Goal: Information Seeking & Learning: Check status

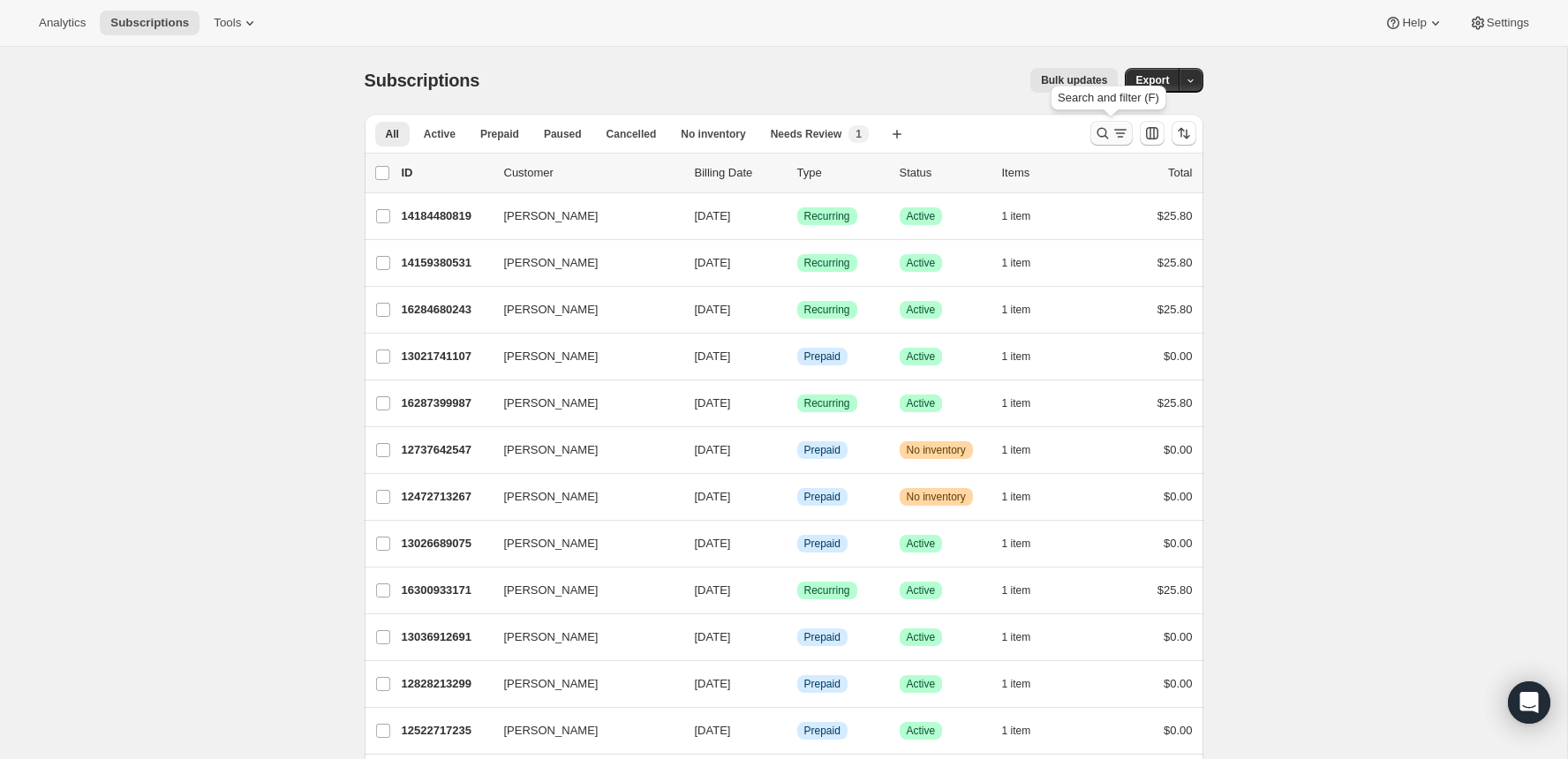
click at [847, 121] on button "Search and filter results" at bounding box center [1111, 133] width 43 height 25
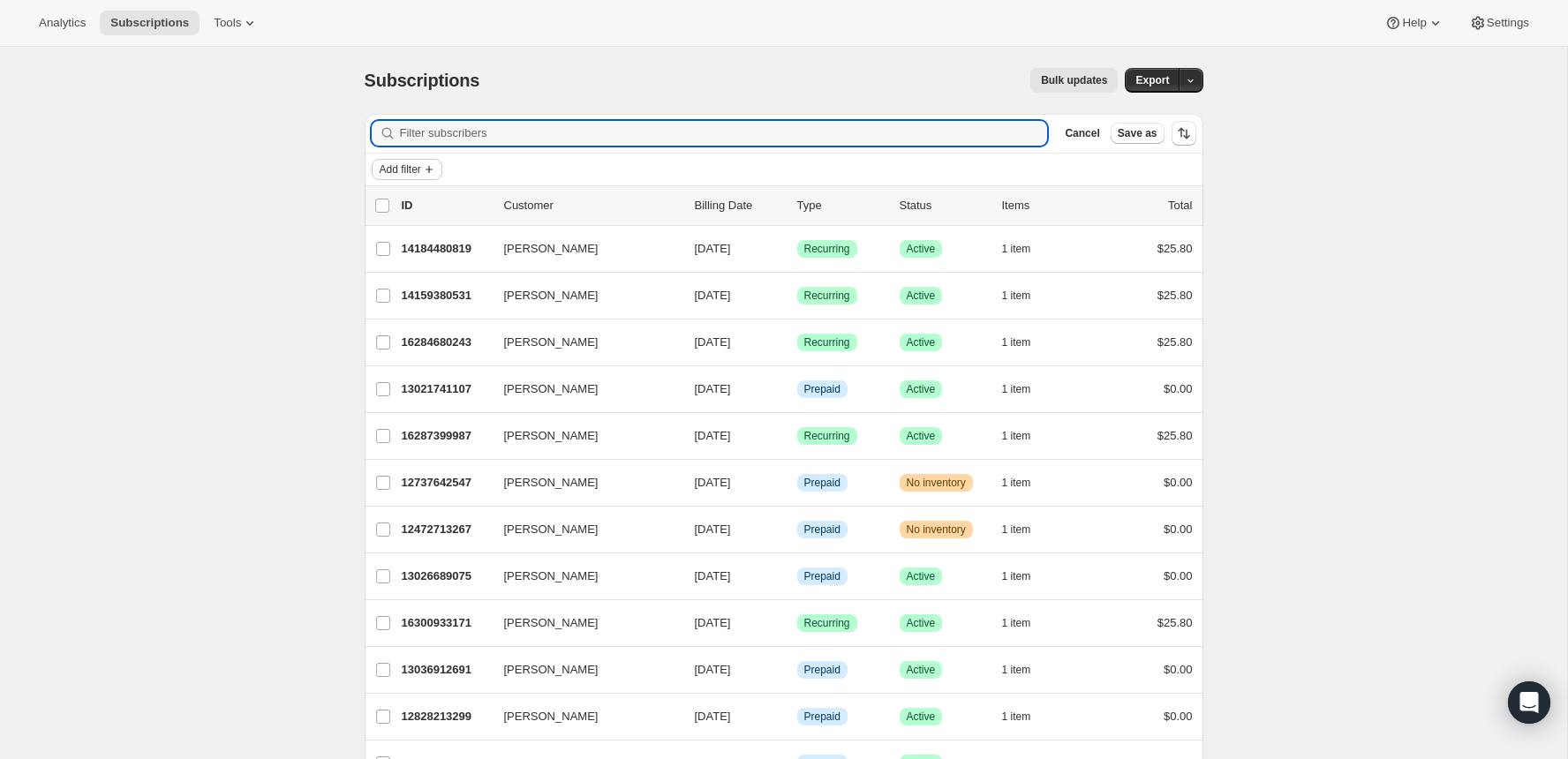
click at [408, 169] on span "Add filter" at bounding box center [400, 169] width 42 height 15
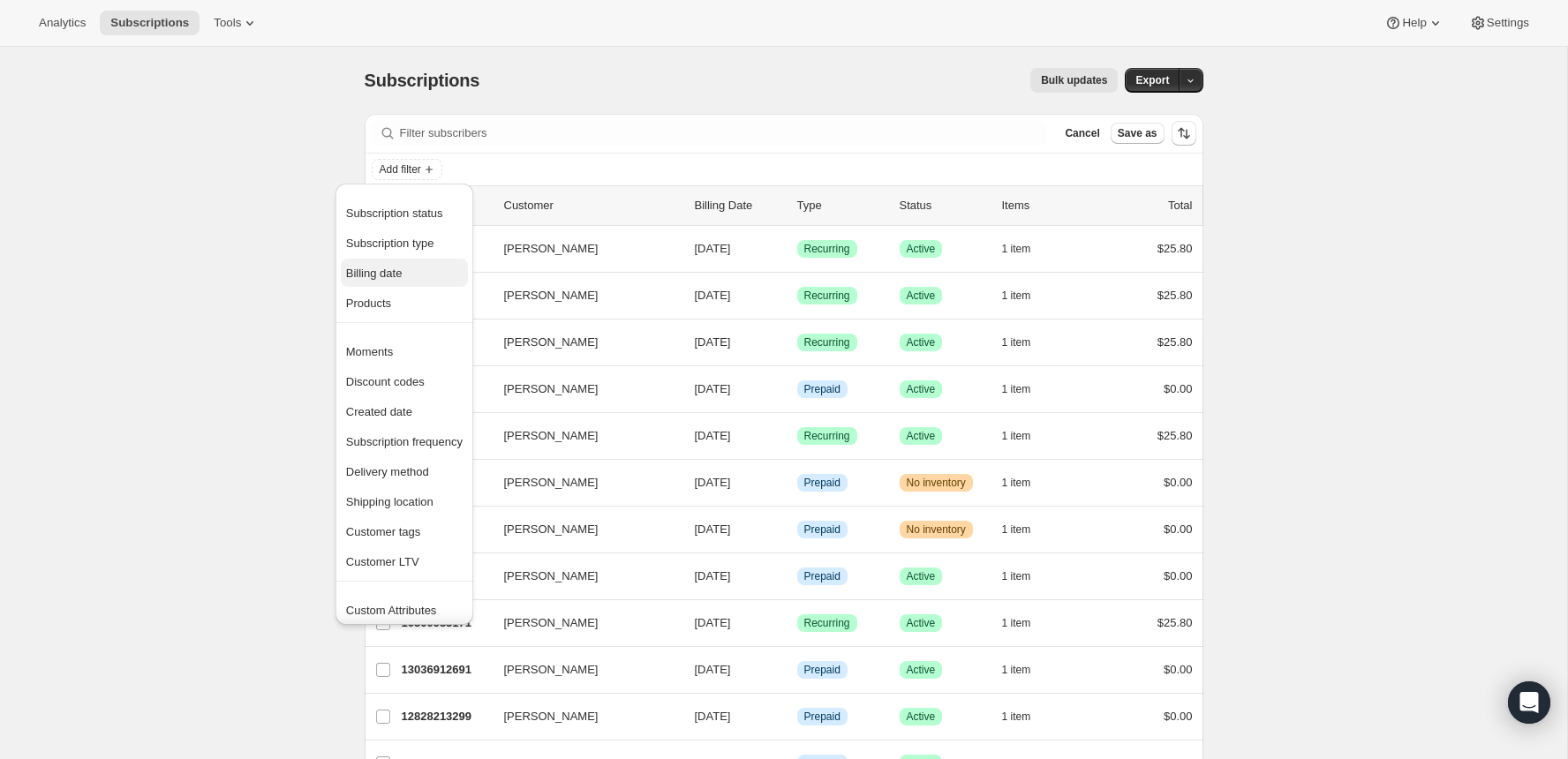
click at [384, 279] on span "Billing date" at bounding box center [404, 274] width 117 height 17
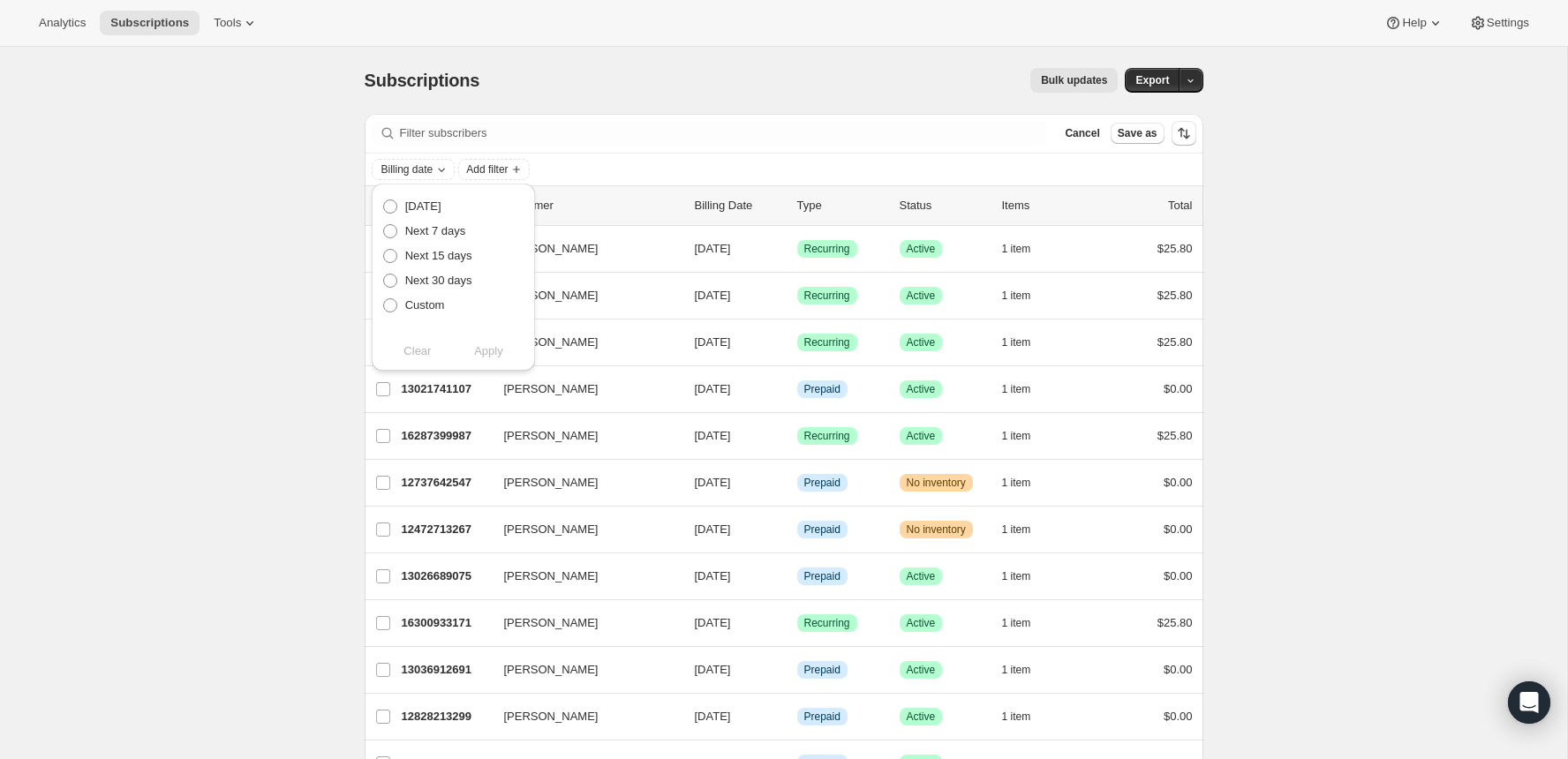
click at [474, 90] on div "Subscriptions" at bounding box center [426, 80] width 123 height 25
click at [847, 129] on icon "Sort the results" at bounding box center [1184, 133] width 17 height 17
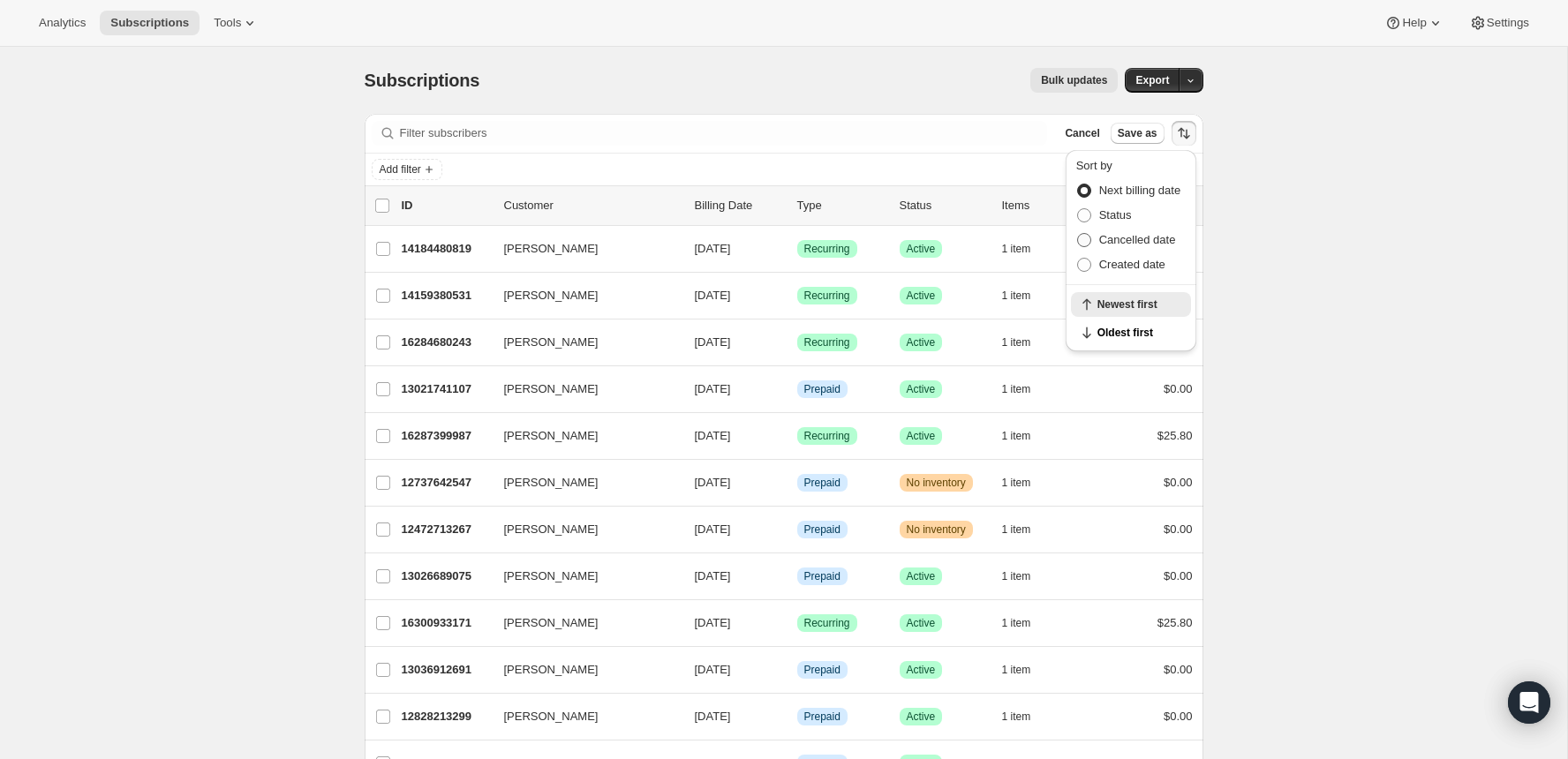
click at [847, 238] on span "Cancelled date" at bounding box center [1138, 240] width 76 height 14
click at [847, 234] on input "Cancelled date" at bounding box center [1078, 233] width 1 height 1
radio input "true"
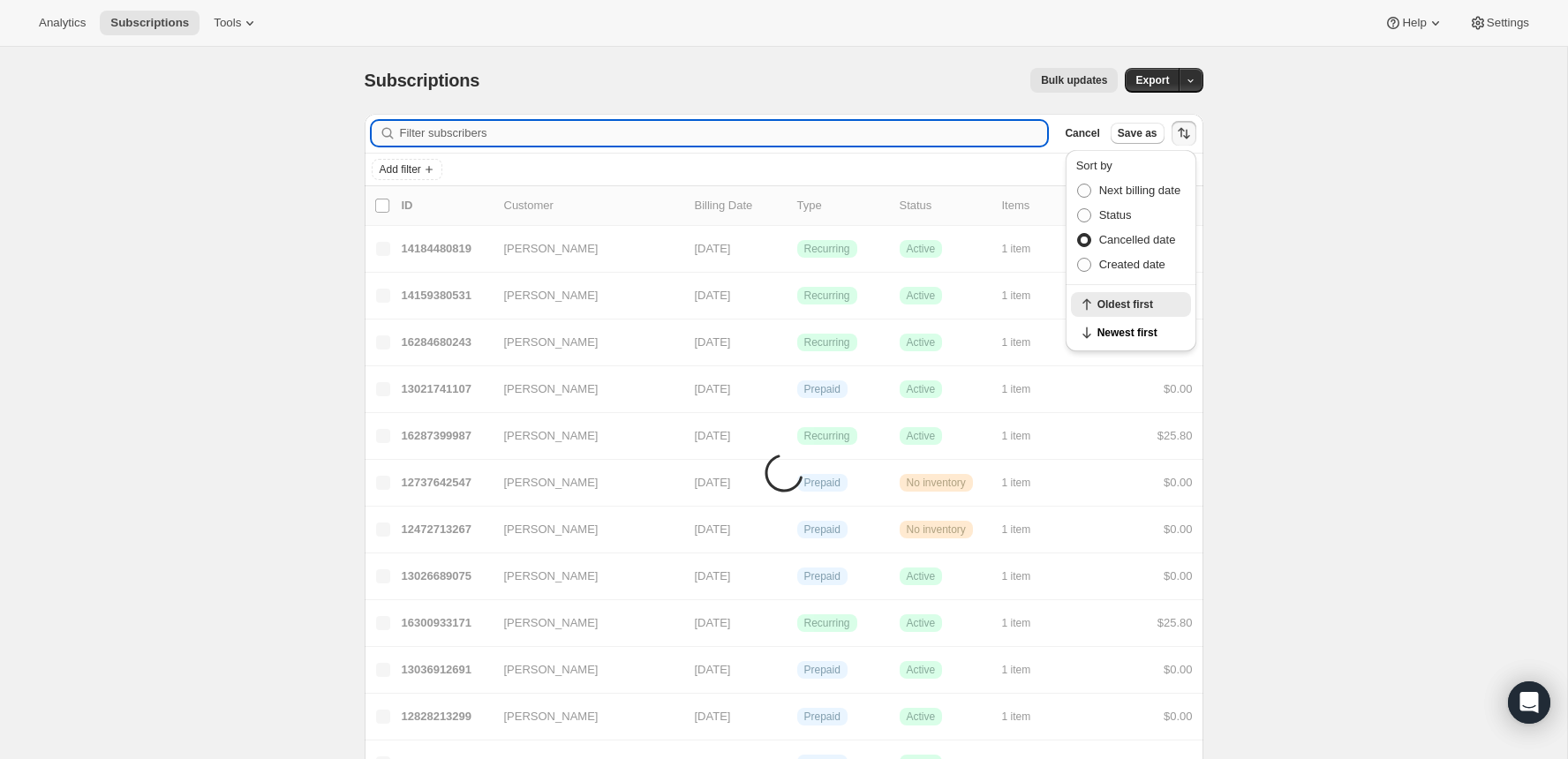
click at [551, 131] on input "Filter subscribers" at bounding box center [725, 133] width 648 height 25
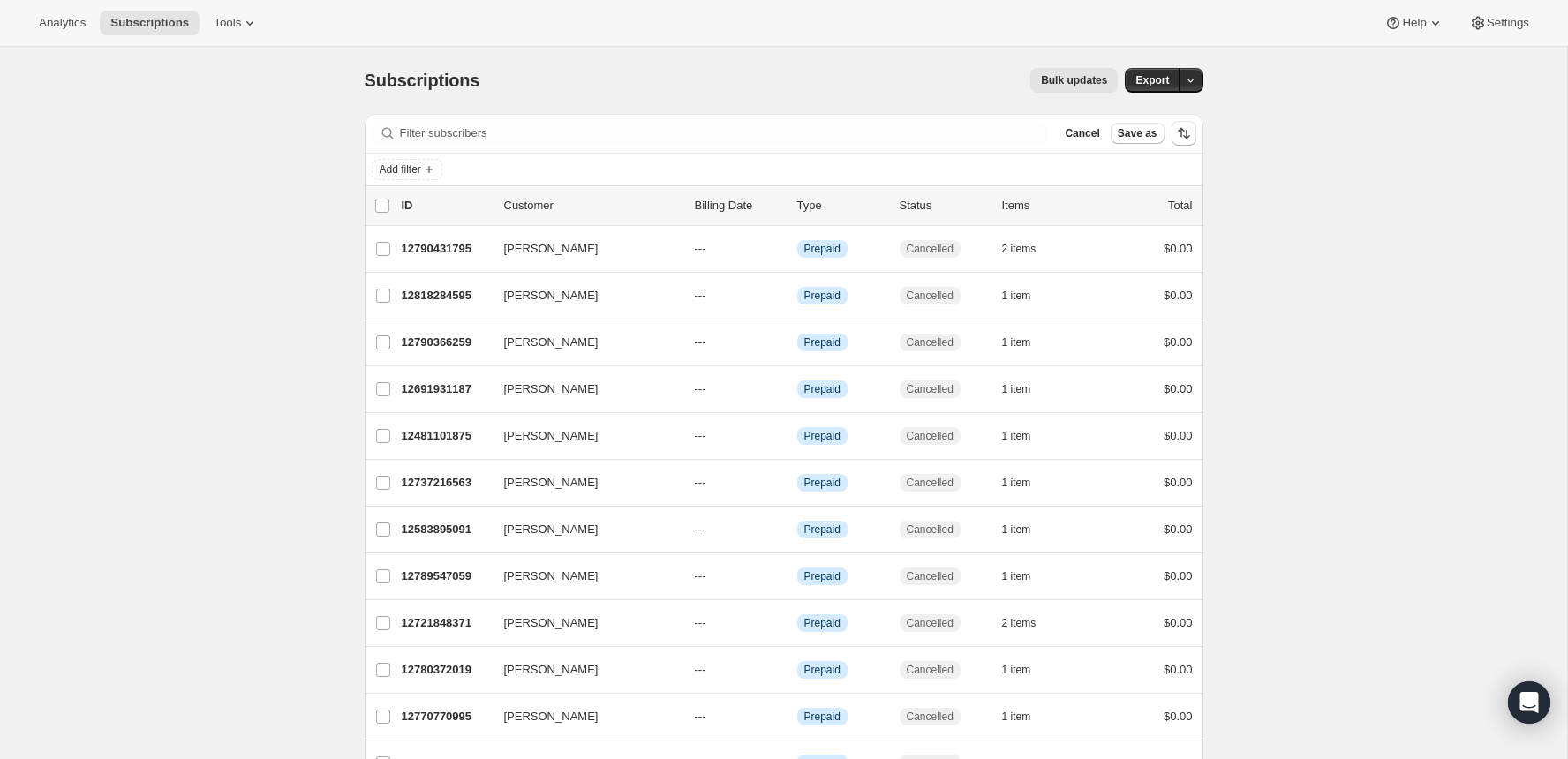
click at [589, 75] on div "Bulk updates" at bounding box center [810, 80] width 617 height 25
drag, startPoint x: 1161, startPoint y: 131, endPoint x: 1080, endPoint y: 137, distance: 81.2
click at [847, 137] on div "Cancel Save as" at bounding box center [1111, 133] width 106 height 21
click at [847, 137] on span "Cancel" at bounding box center [1082, 133] width 35 height 15
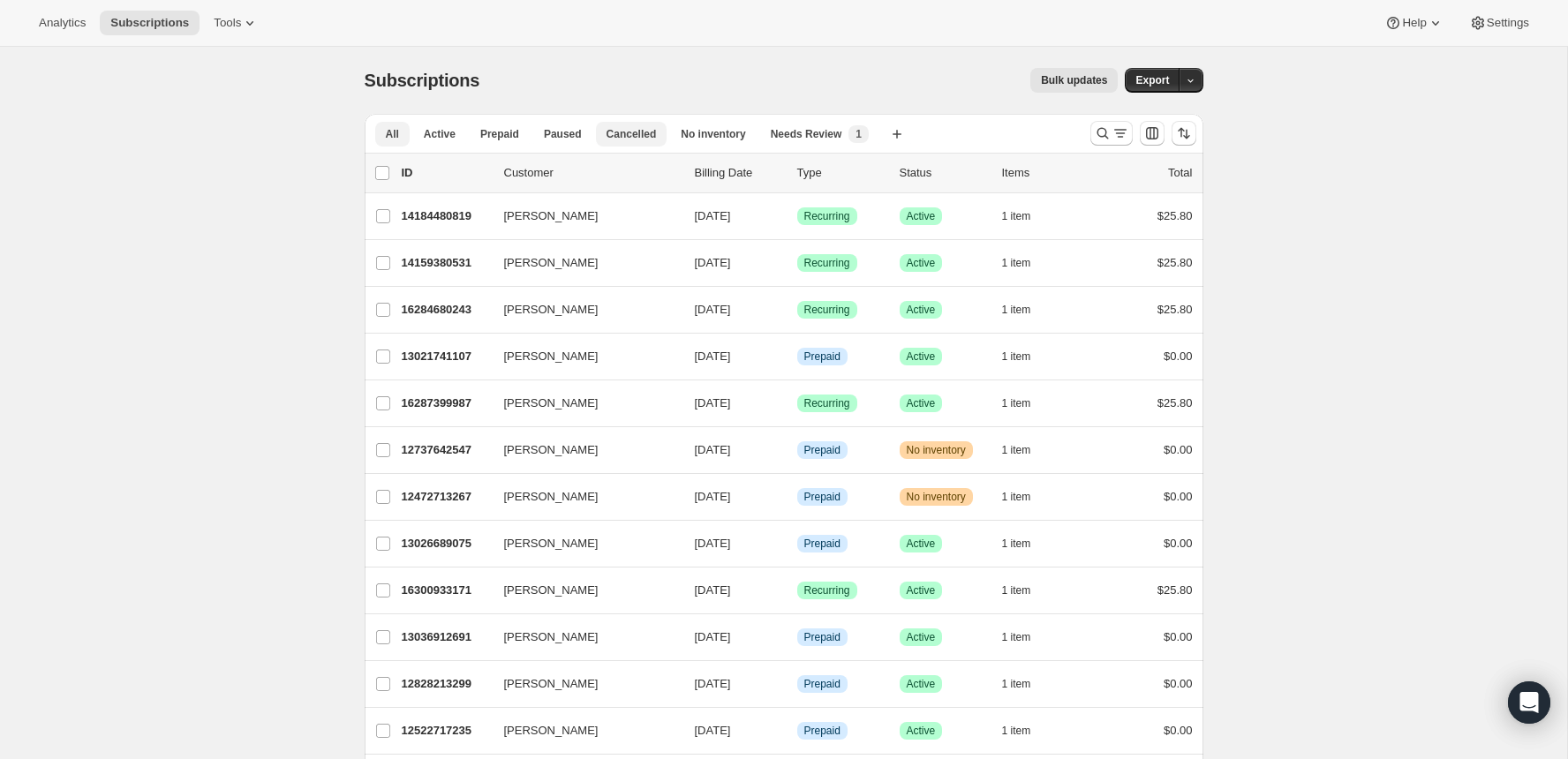
click at [619, 132] on span "Cancelled" at bounding box center [632, 133] width 50 height 15
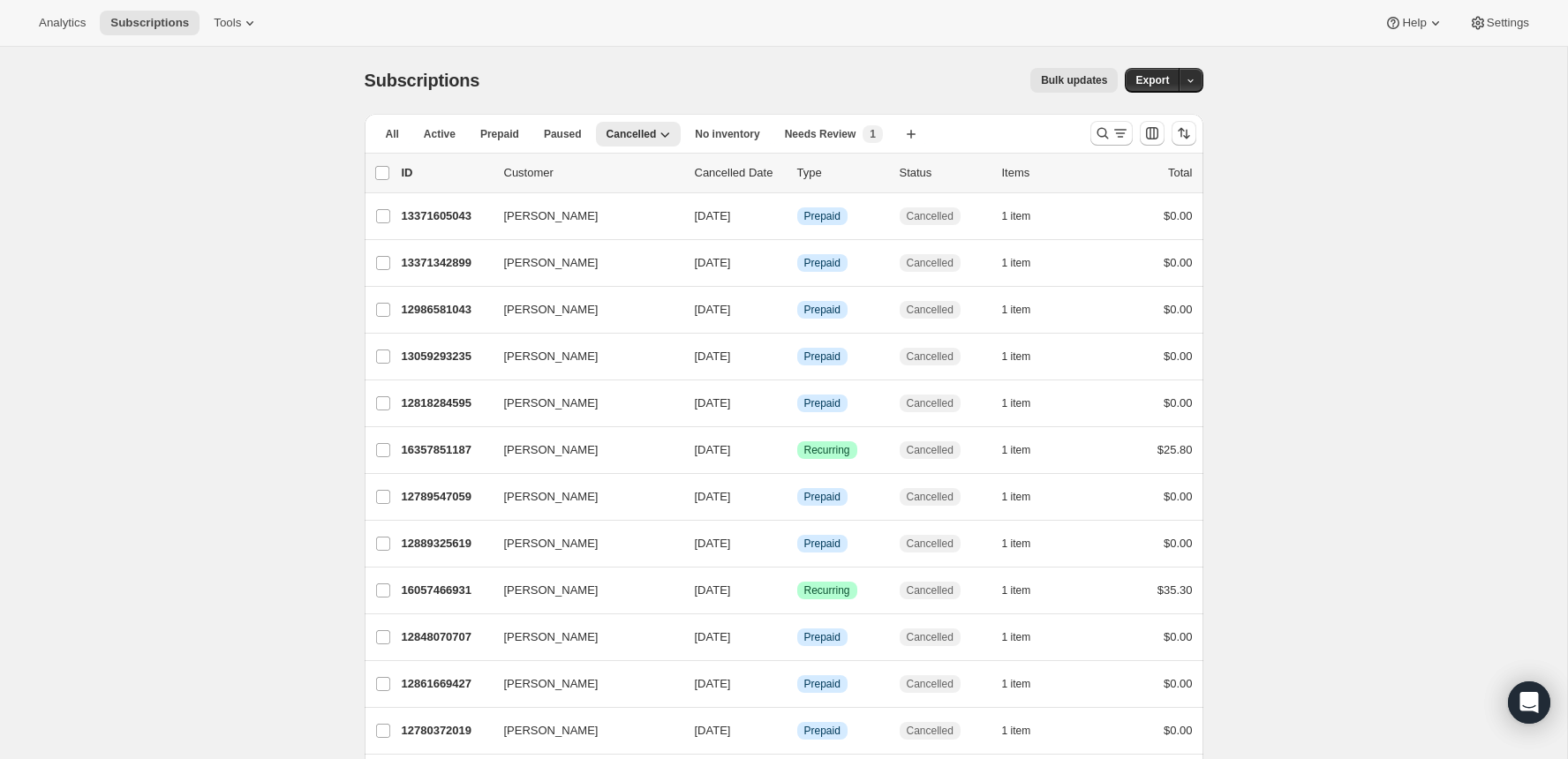
click at [847, 148] on div at bounding box center [1143, 133] width 120 height 36
click at [847, 139] on icon "Sort the results" at bounding box center [1184, 133] width 17 height 17
click at [847, 239] on span "Cancelled date" at bounding box center [1138, 240] width 76 height 14
click at [847, 234] on input "Cancelled date" at bounding box center [1078, 233] width 1 height 1
radio input "true"
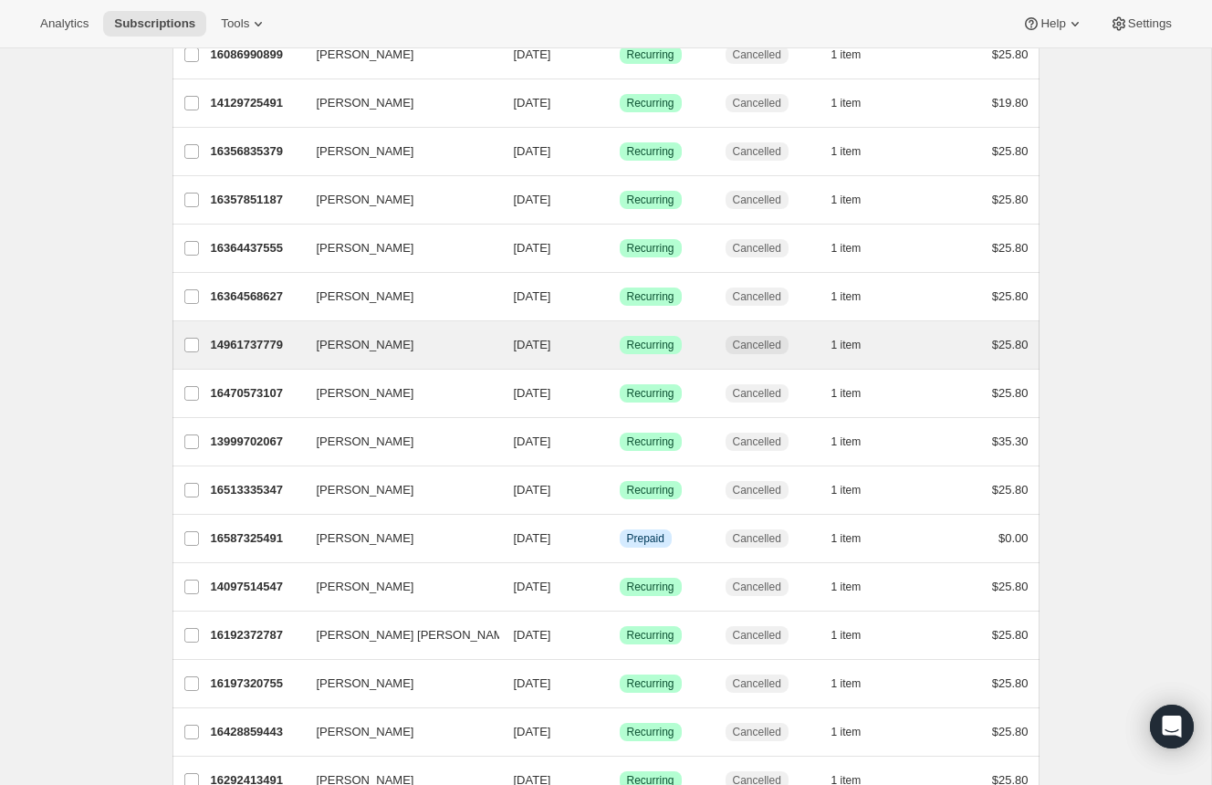
scroll to position [1667, 0]
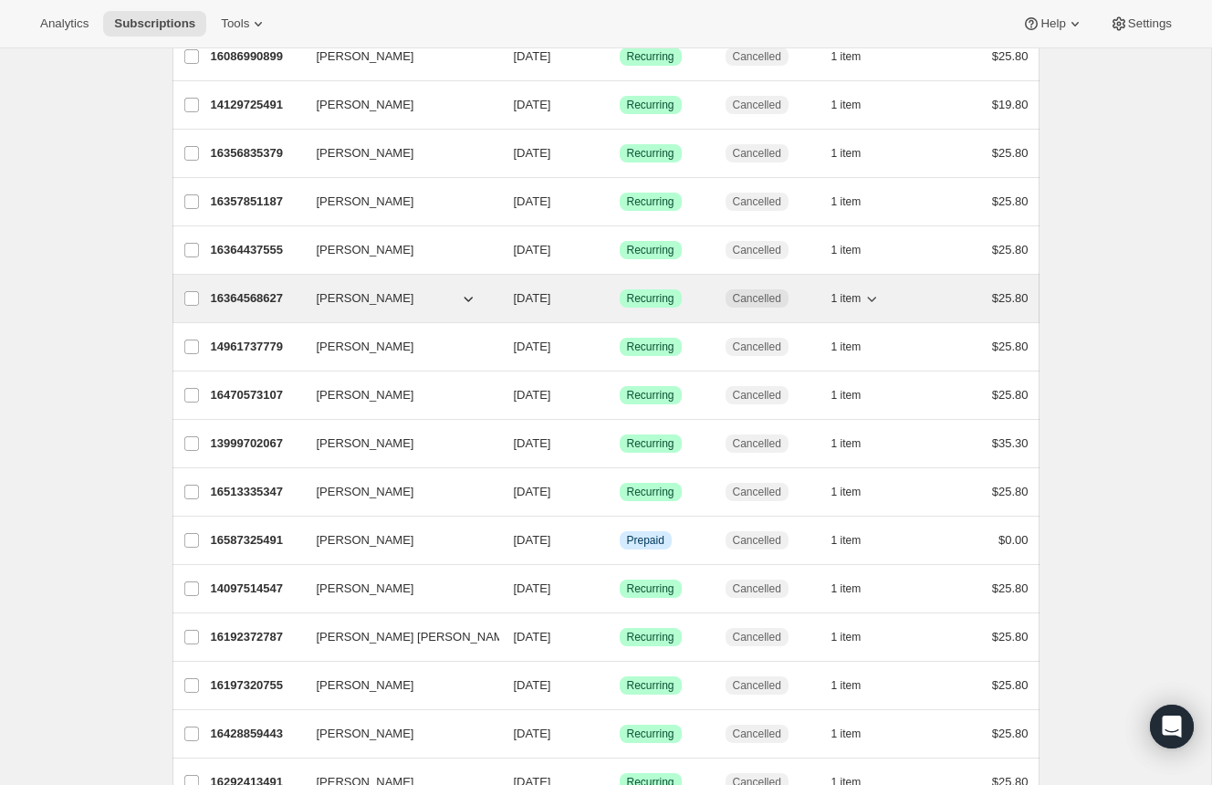
click at [459, 289] on icon "button" at bounding box center [468, 298] width 18 height 18
click at [470, 289] on icon "button" at bounding box center [468, 298] width 18 height 18
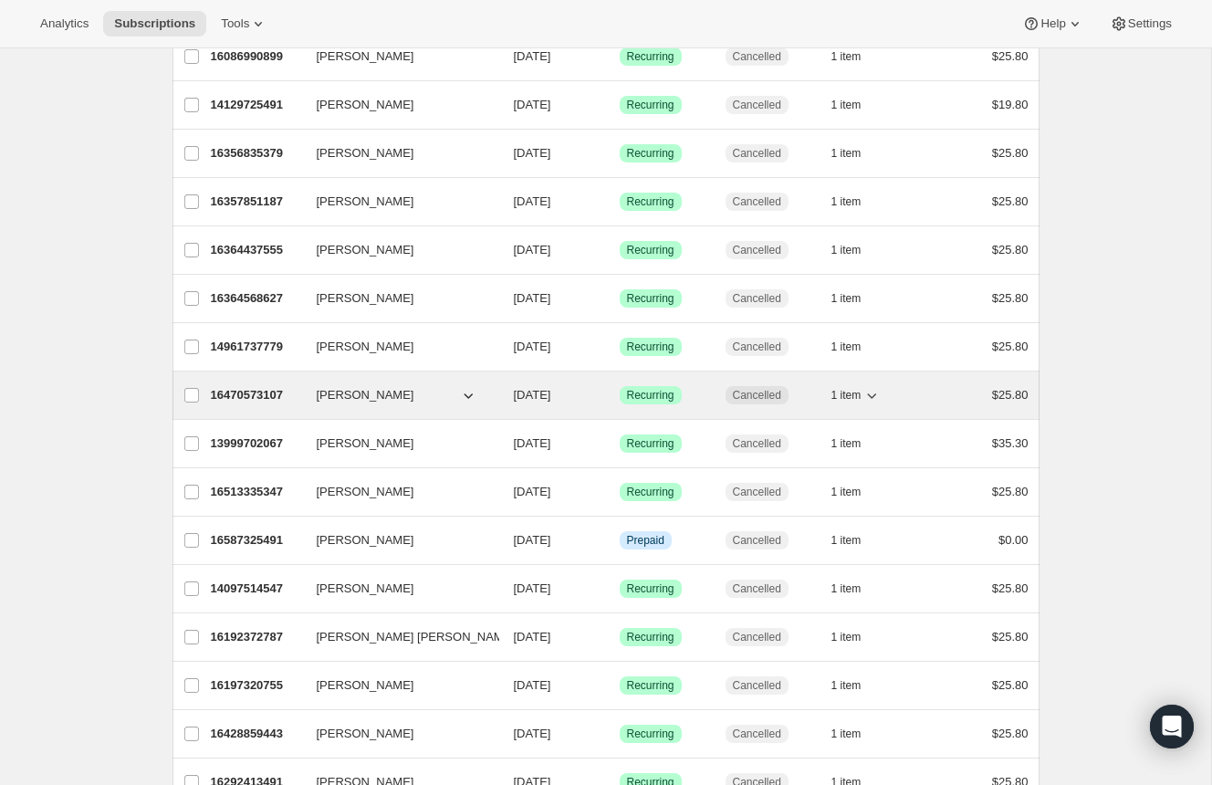
click at [466, 392] on div "16470573107 rosaleen zhou 07/02/2025 Success Recurring Cancelled 1 item $25.80" at bounding box center [620, 396] width 818 height 26
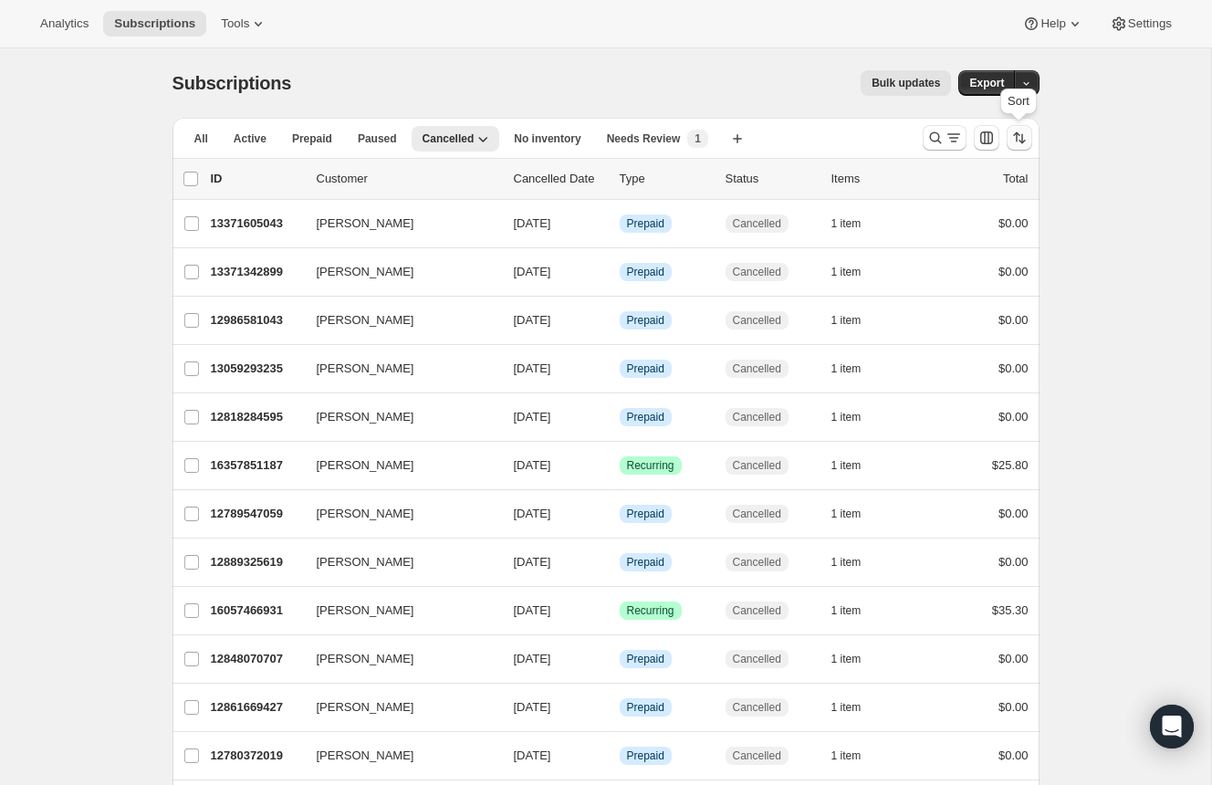
click at [876, 142] on button "Sort the results" at bounding box center [1020, 138] width 26 height 26
click at [876, 316] on span "Newest first" at bounding box center [973, 315] width 86 height 15
click at [876, 254] on span "Cancelled date" at bounding box center [971, 248] width 79 height 14
click at [876, 242] on input "Cancelled date" at bounding box center [909, 241] width 1 height 1
radio input "true"
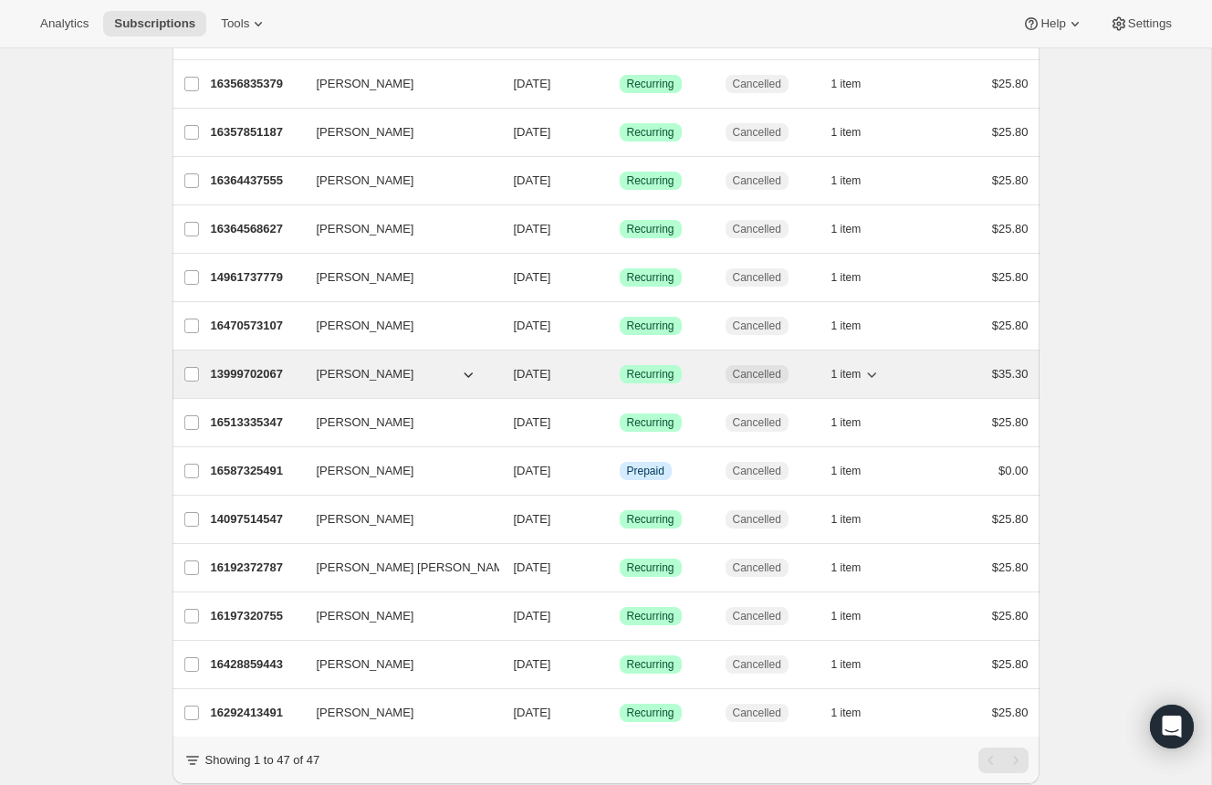
scroll to position [1735, 0]
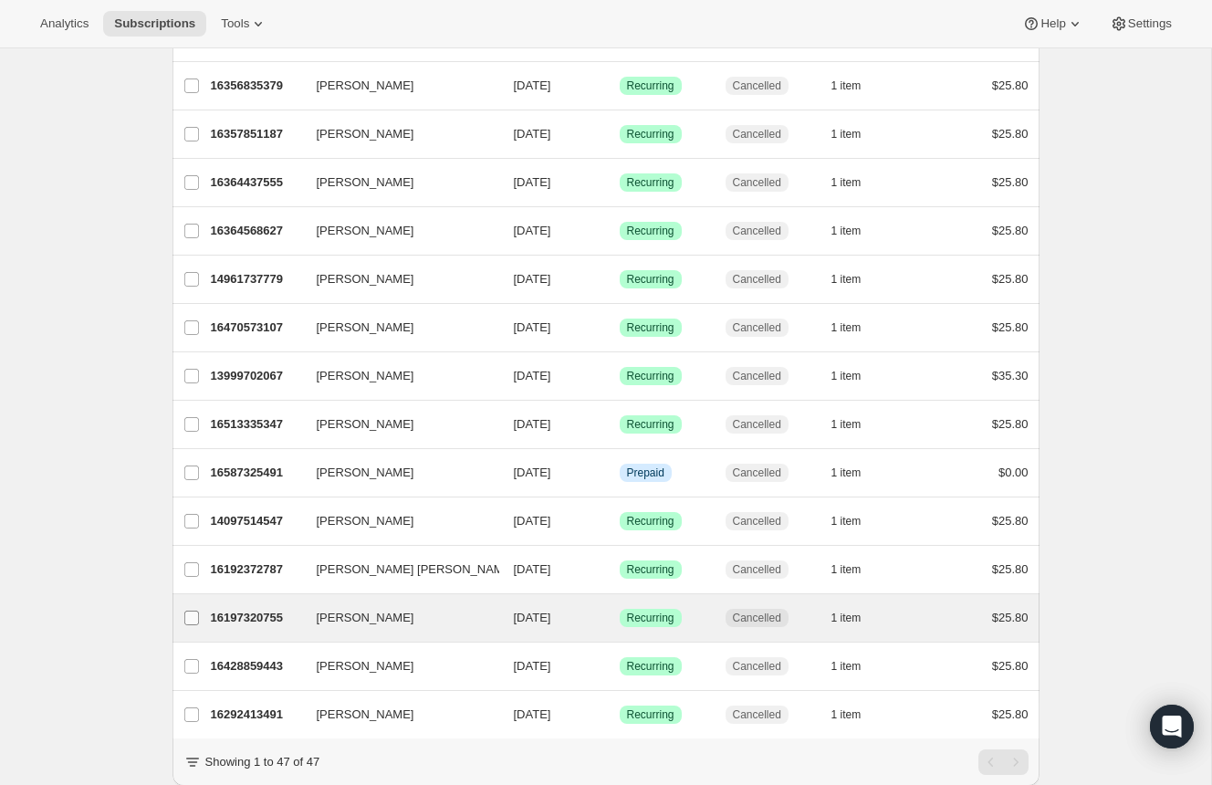
click at [196, 611] on input "Laurent Mathieu" at bounding box center [191, 618] width 15 height 15
click at [196, 612] on input "Laurent Mathieu" at bounding box center [191, 619] width 15 height 15
checkbox input "false"
click at [466, 609] on icon "button" at bounding box center [468, 618] width 18 height 18
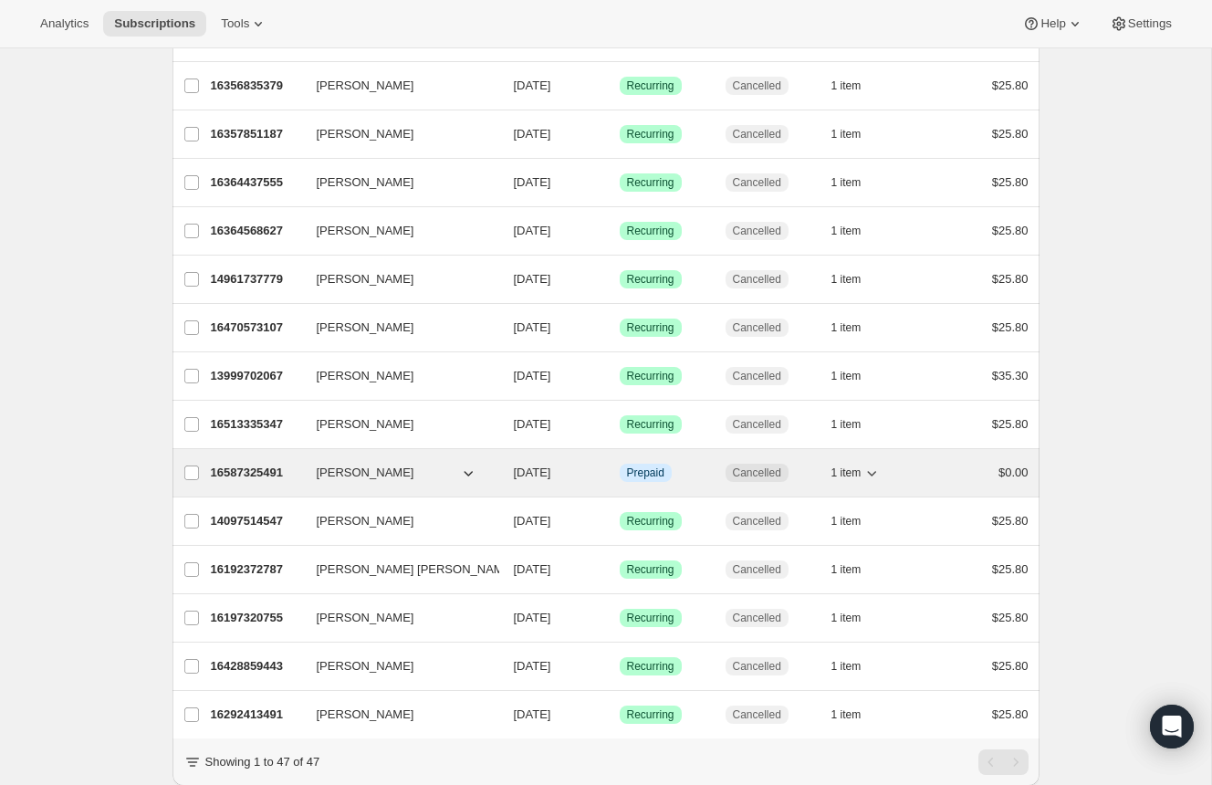
click at [453, 458] on button "[PERSON_NAME]" at bounding box center [397, 472] width 183 height 29
click at [864, 464] on icon "button" at bounding box center [872, 473] width 18 height 18
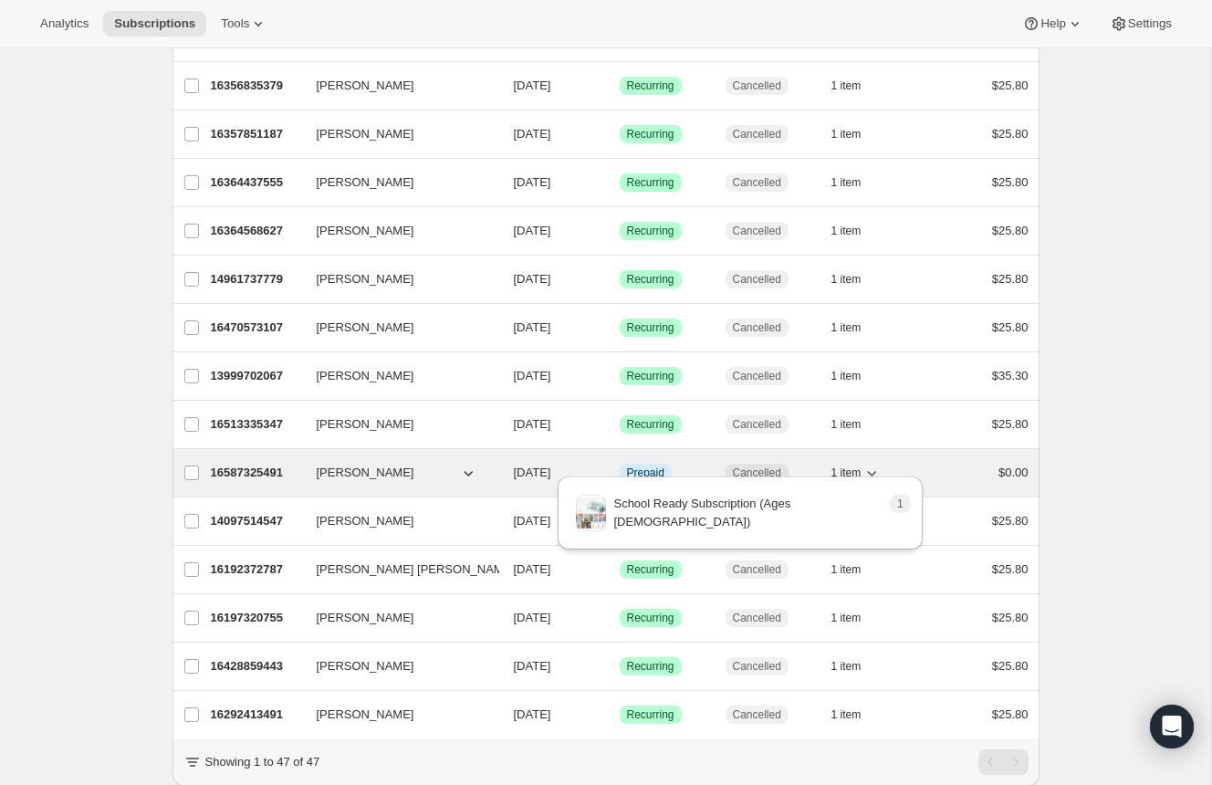
click at [864, 464] on icon "button" at bounding box center [872, 473] width 18 height 18
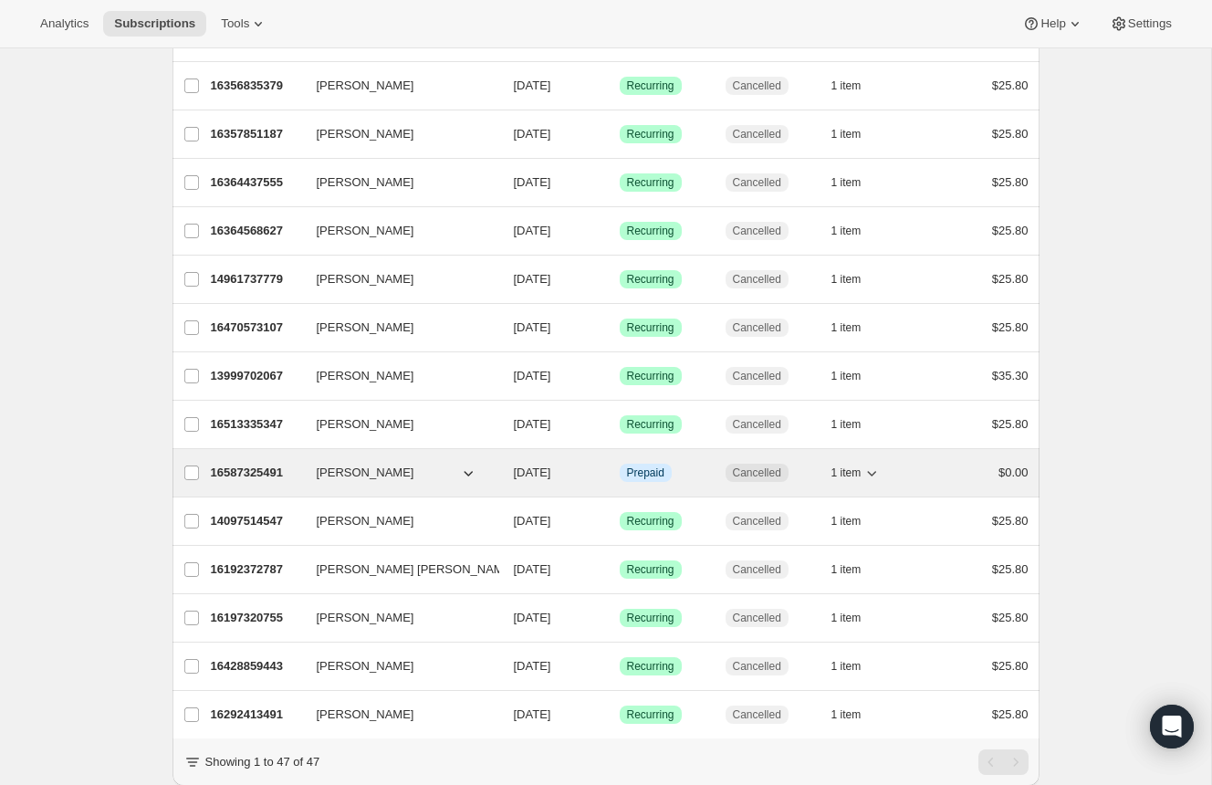
click at [334, 464] on span "[PERSON_NAME]" at bounding box center [366, 473] width 98 height 18
click at [247, 464] on p "16587325491" at bounding box center [256, 473] width 91 height 18
